Goal: Transaction & Acquisition: Purchase product/service

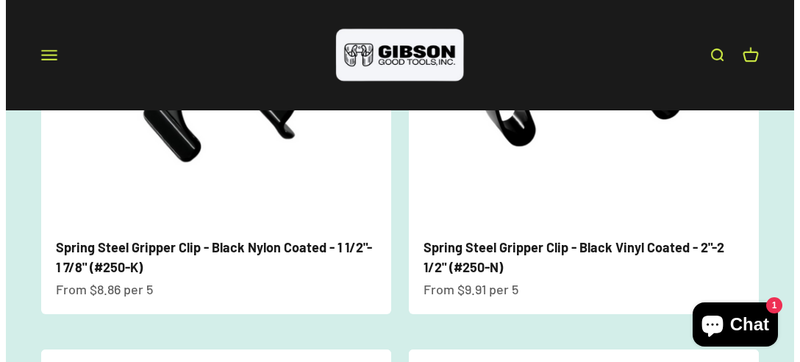
scroll to position [294, 0]
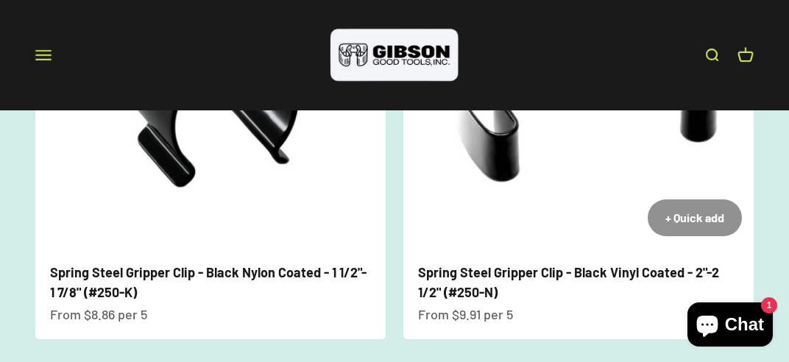
click at [692, 217] on div "+ Quick add" at bounding box center [694, 217] width 59 height 19
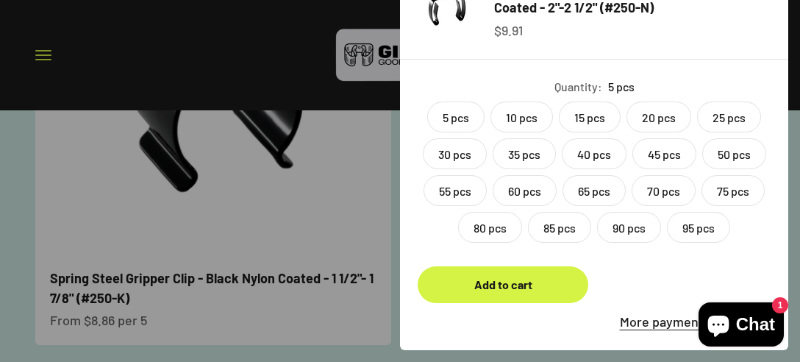
click at [521, 116] on label "10 pcs" at bounding box center [522, 117] width 63 height 31
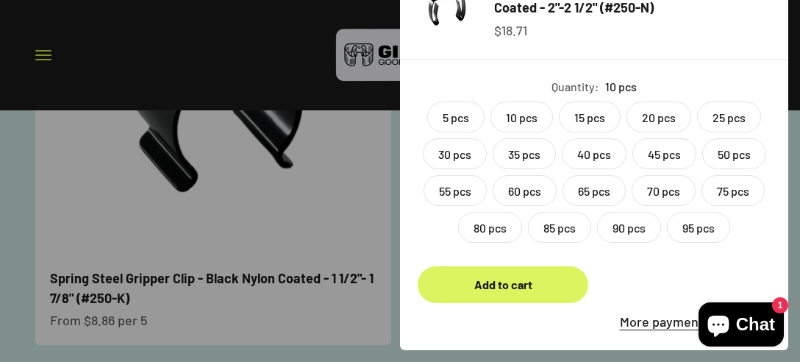
click at [535, 297] on button "Add to cart" at bounding box center [503, 284] width 171 height 37
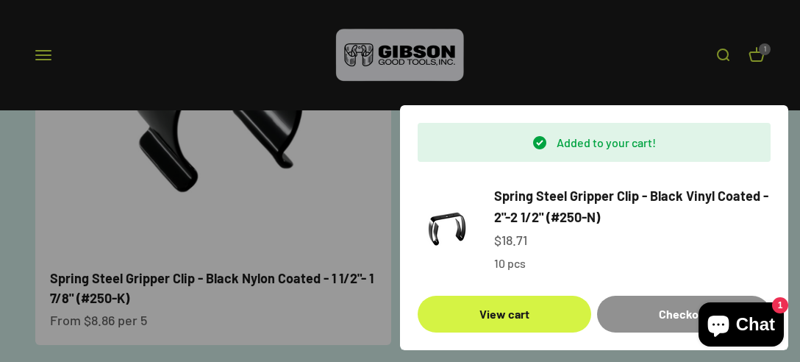
click at [627, 313] on div "Checkout" at bounding box center [684, 314] width 138 height 19
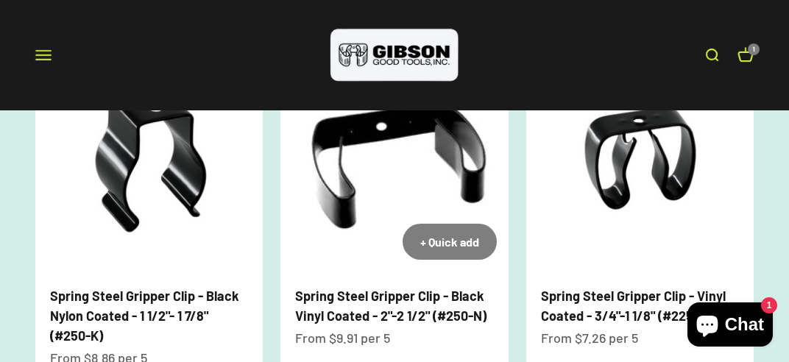
scroll to position [515, 0]
